Goal: Information Seeking & Learning: Learn about a topic

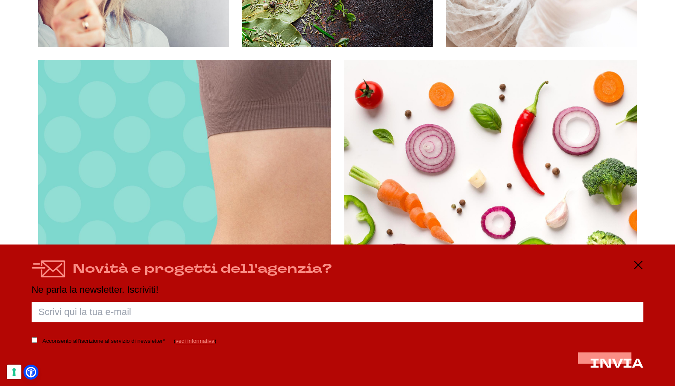
scroll to position [2408, 0]
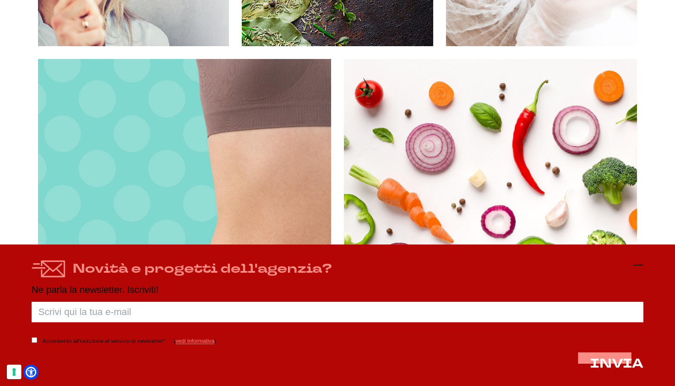
click at [639, 264] on icon at bounding box center [638, 265] width 10 height 10
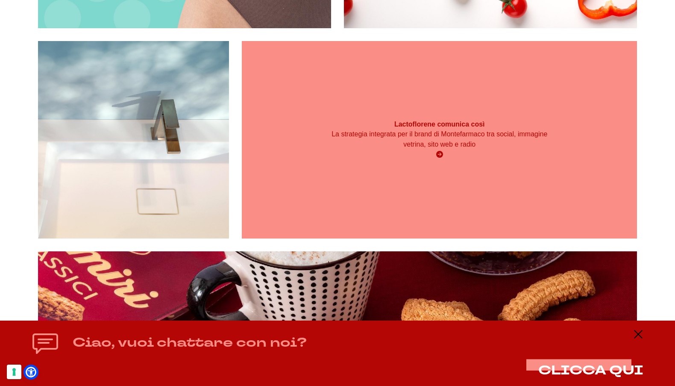
scroll to position [2732, 0]
click at [434, 146] on p "La strategia integrata per il brand di Montefarmaco tra social, immagine vetrin…" at bounding box center [439, 139] width 237 height 21
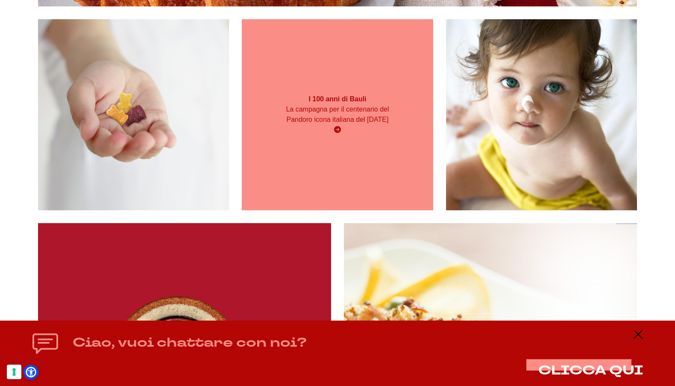
scroll to position [3277, 0]
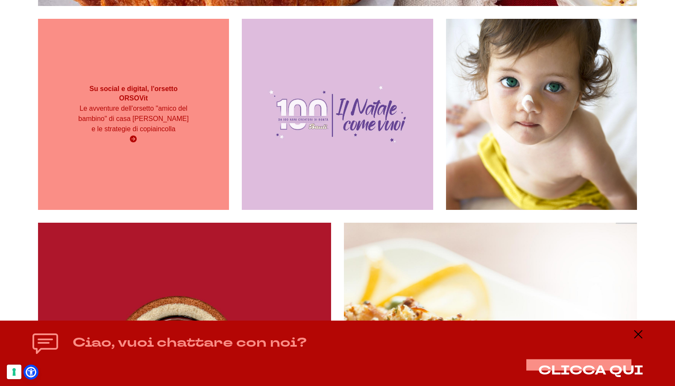
click at [135, 102] on strong "Su social e digital, l'orsetto ORSOVit" at bounding box center [133, 93] width 88 height 17
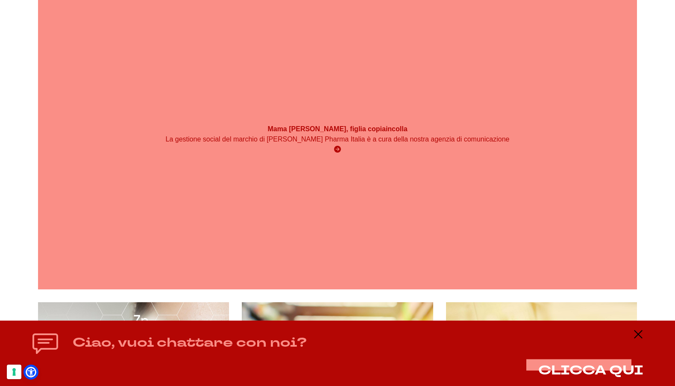
scroll to position [7125, 0]
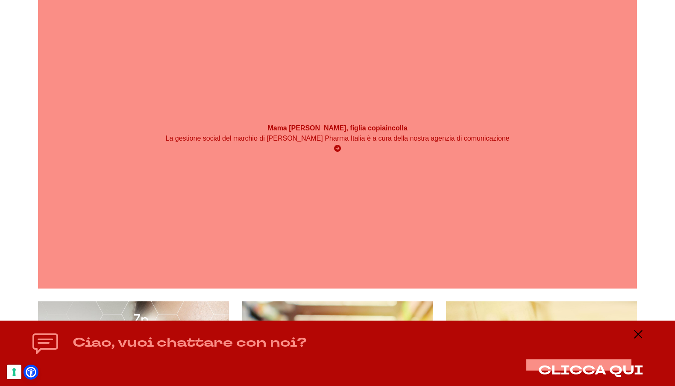
click at [337, 149] on icon at bounding box center [337, 148] width 7 height 7
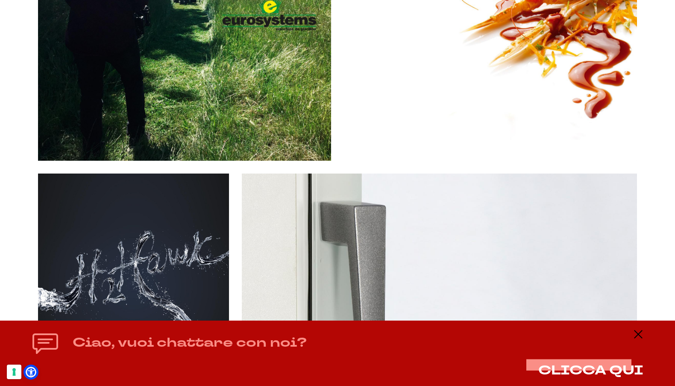
scroll to position [9829, 0]
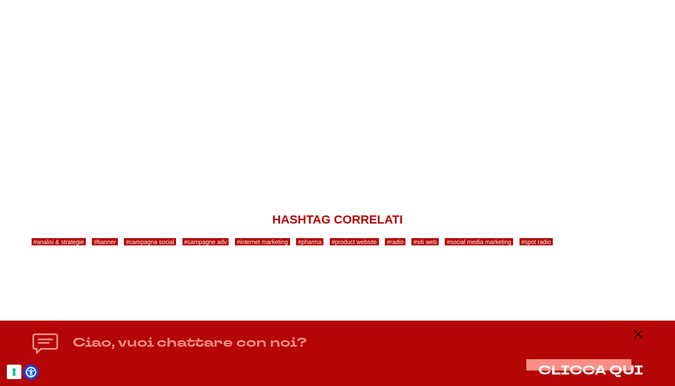
scroll to position [4865, 0]
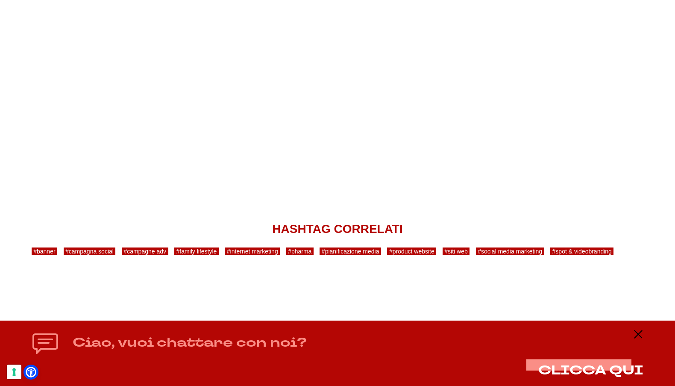
scroll to position [2314, 0]
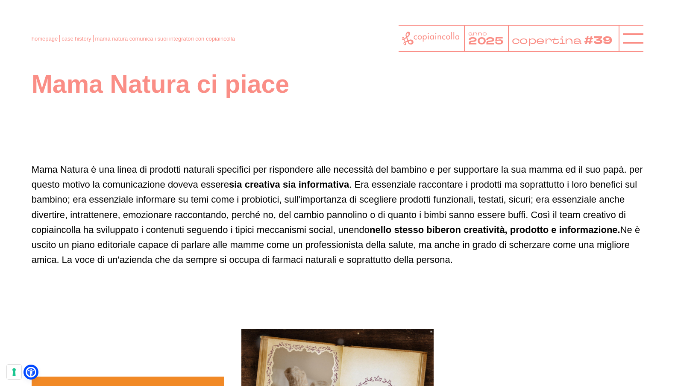
scroll to position [1093, 0]
